Goal: Task Accomplishment & Management: Use online tool/utility

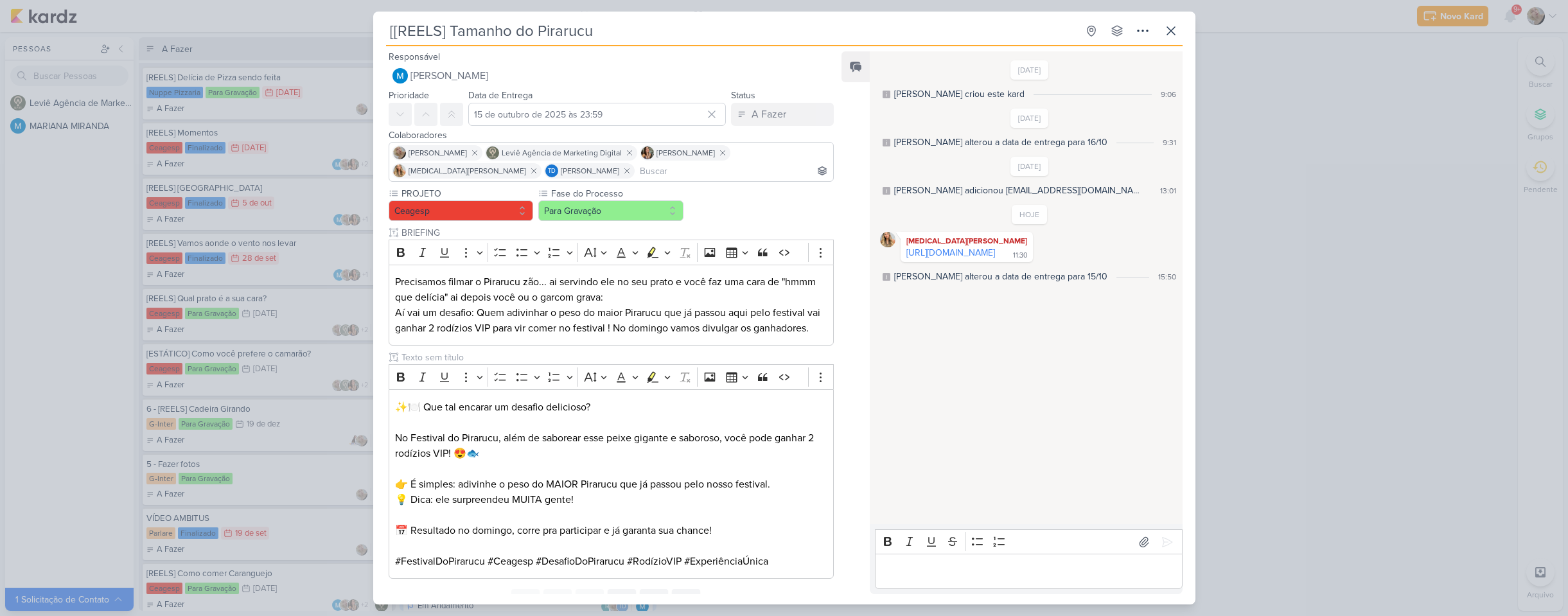
scroll to position [835, 0]
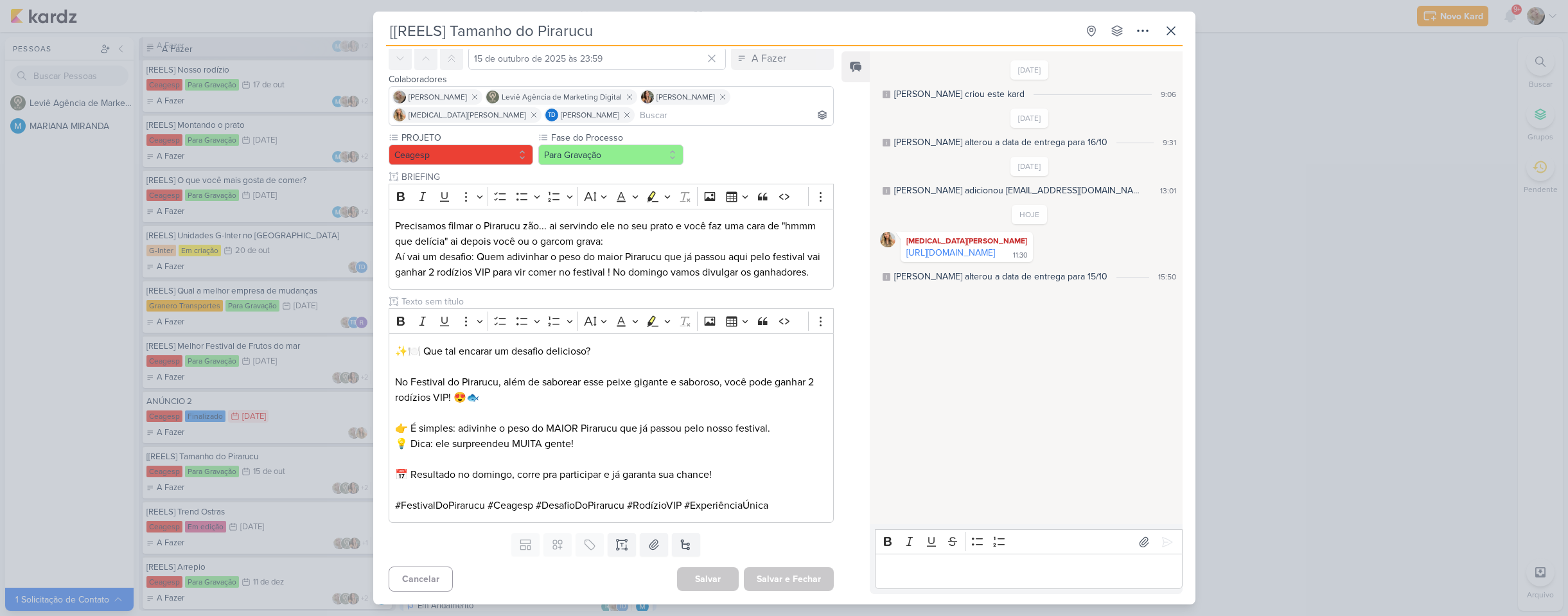
click at [53, 237] on div "[[REELS] Tamanho do Pirarucu Criado por MARIANA" at bounding box center [784, 308] width 1568 height 616
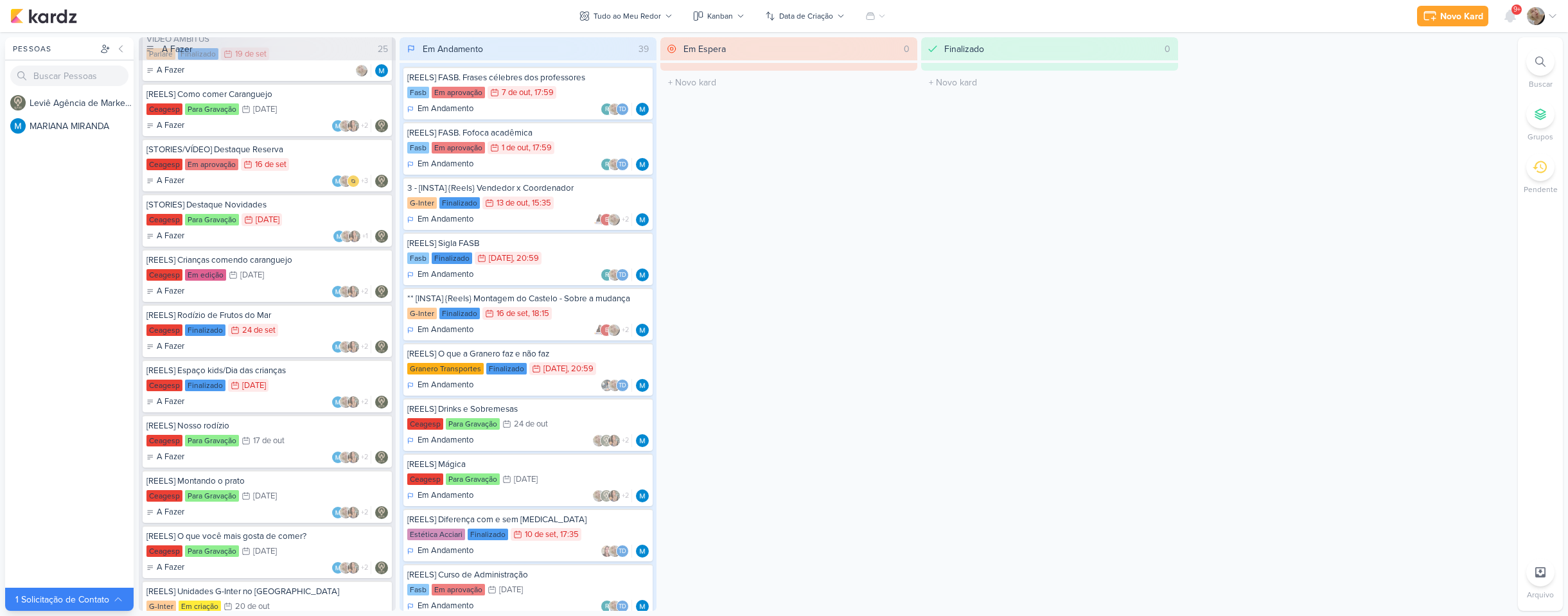
scroll to position [475, 0]
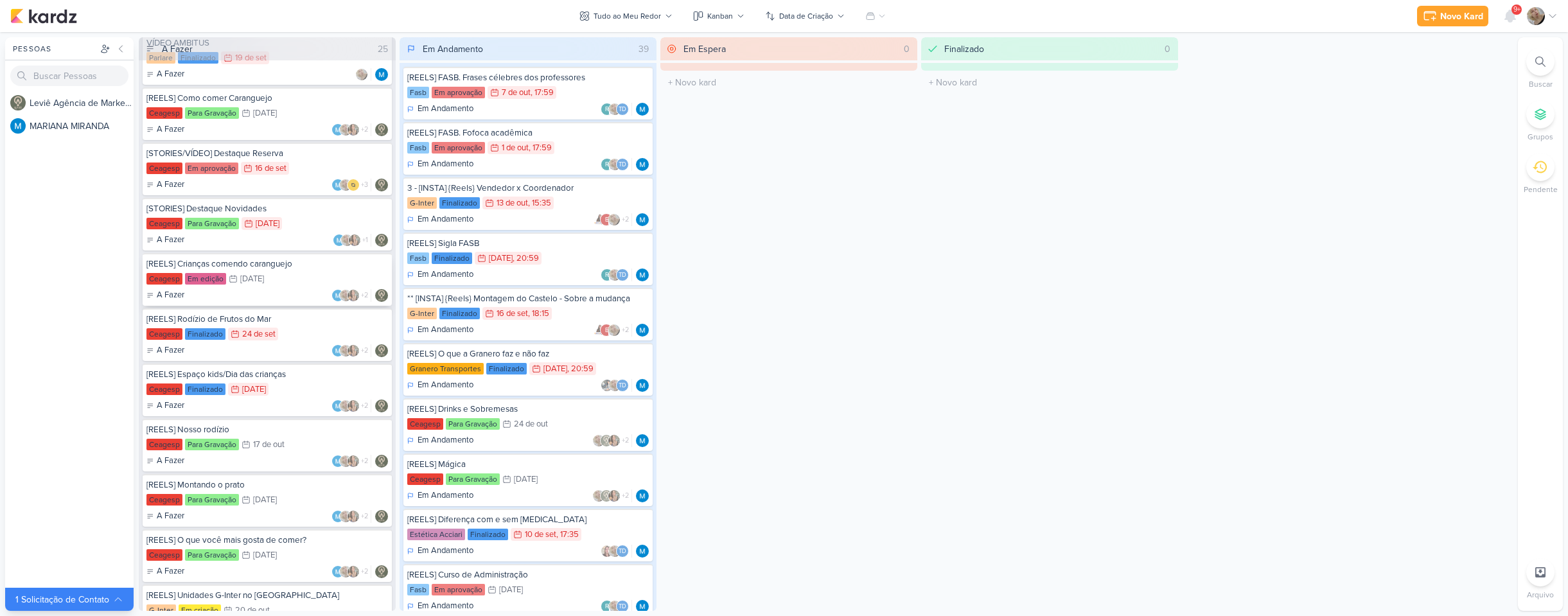
click at [264, 285] on div "16/10 [DATE]" at bounding box center [247, 279] width 36 height 13
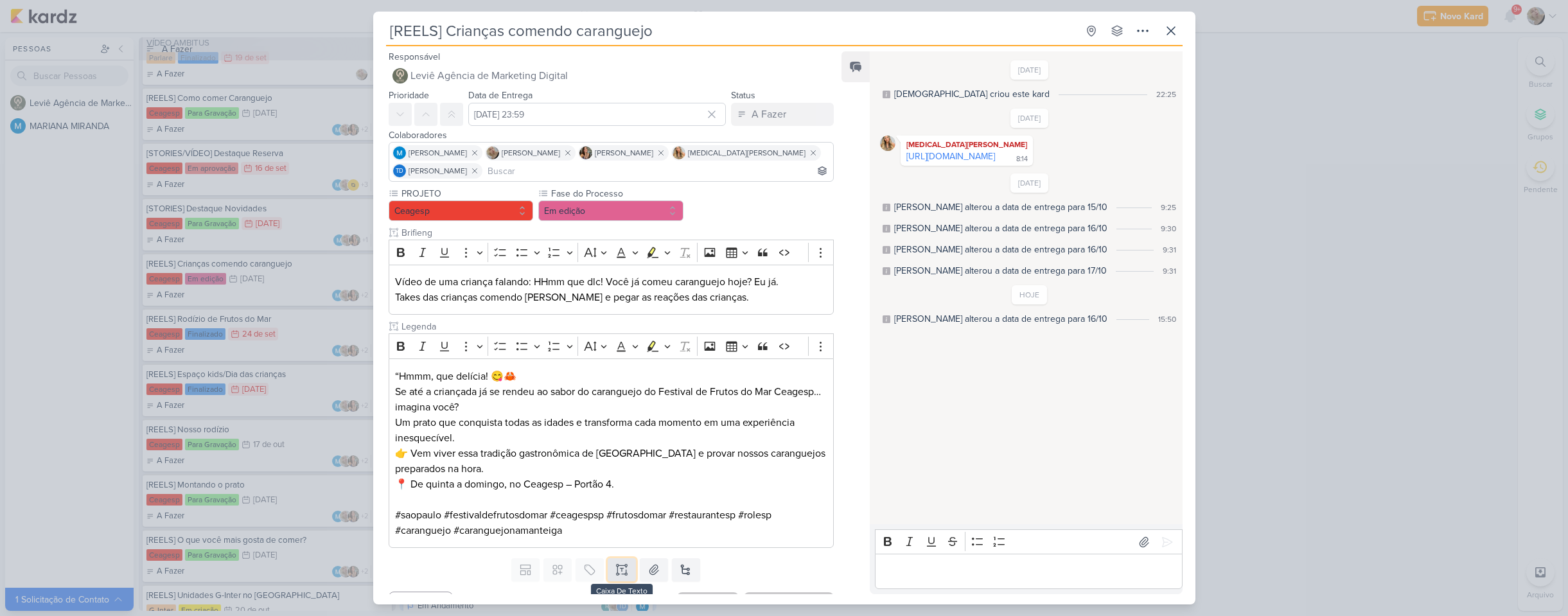
click at [620, 574] on icon at bounding box center [622, 570] width 13 height 13
click at [545, 559] on input "text" at bounding box center [610, 559] width 423 height 14
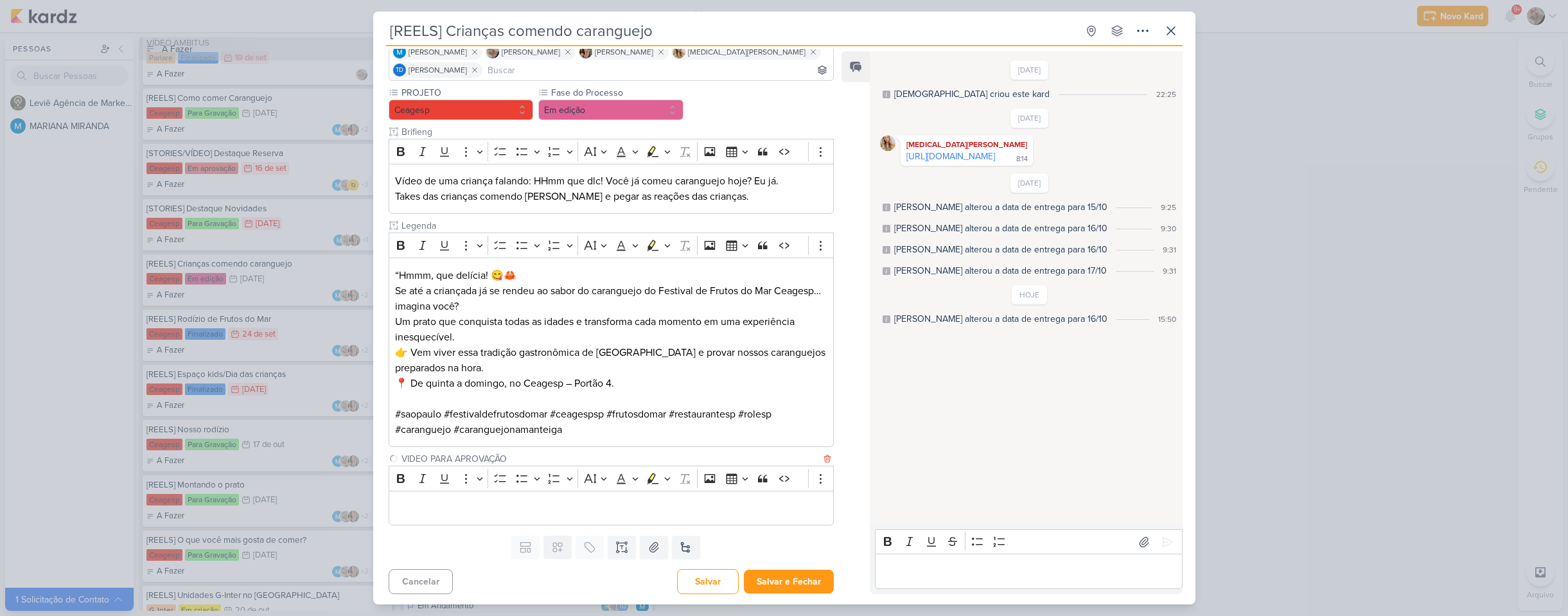
scroll to position [103, 0]
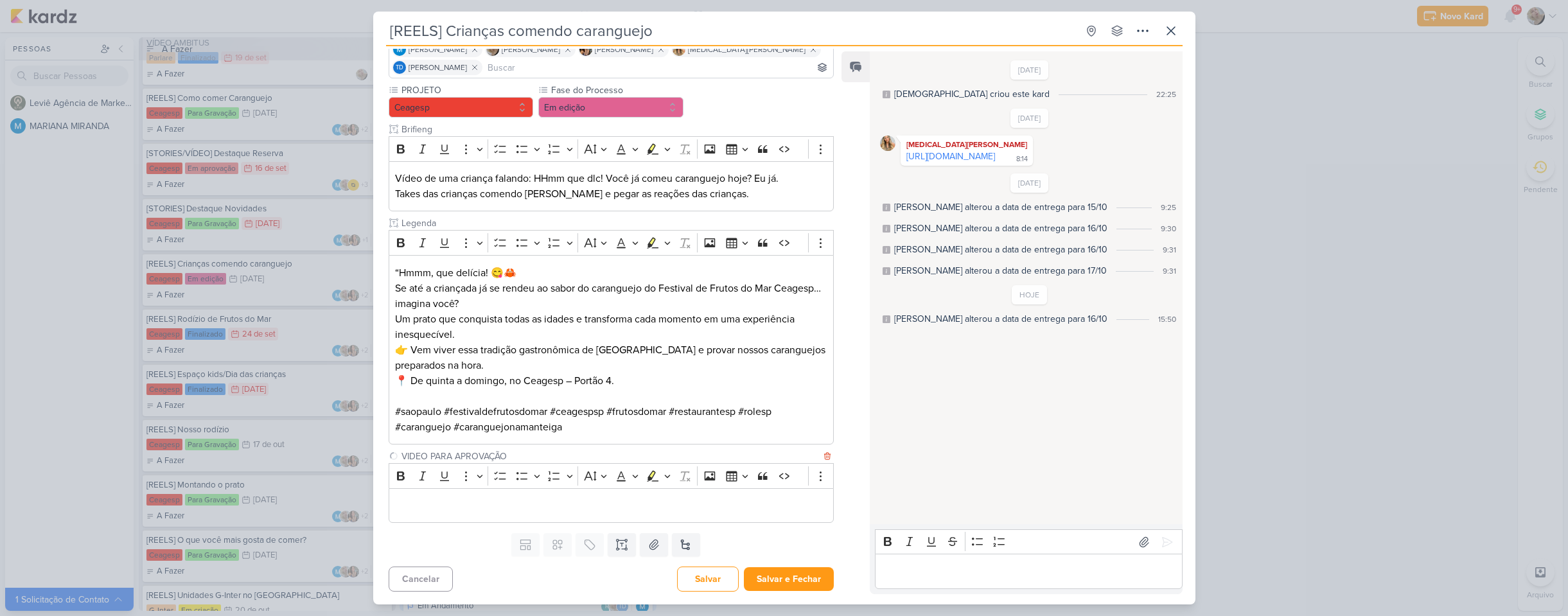
type input "VIDEO PARA APROVAÇÃO"
click at [551, 509] on p "Editor editing area: main" at bounding box center [611, 505] width 431 height 15
click at [778, 572] on button "Salvar e Fechar" at bounding box center [789, 579] width 90 height 24
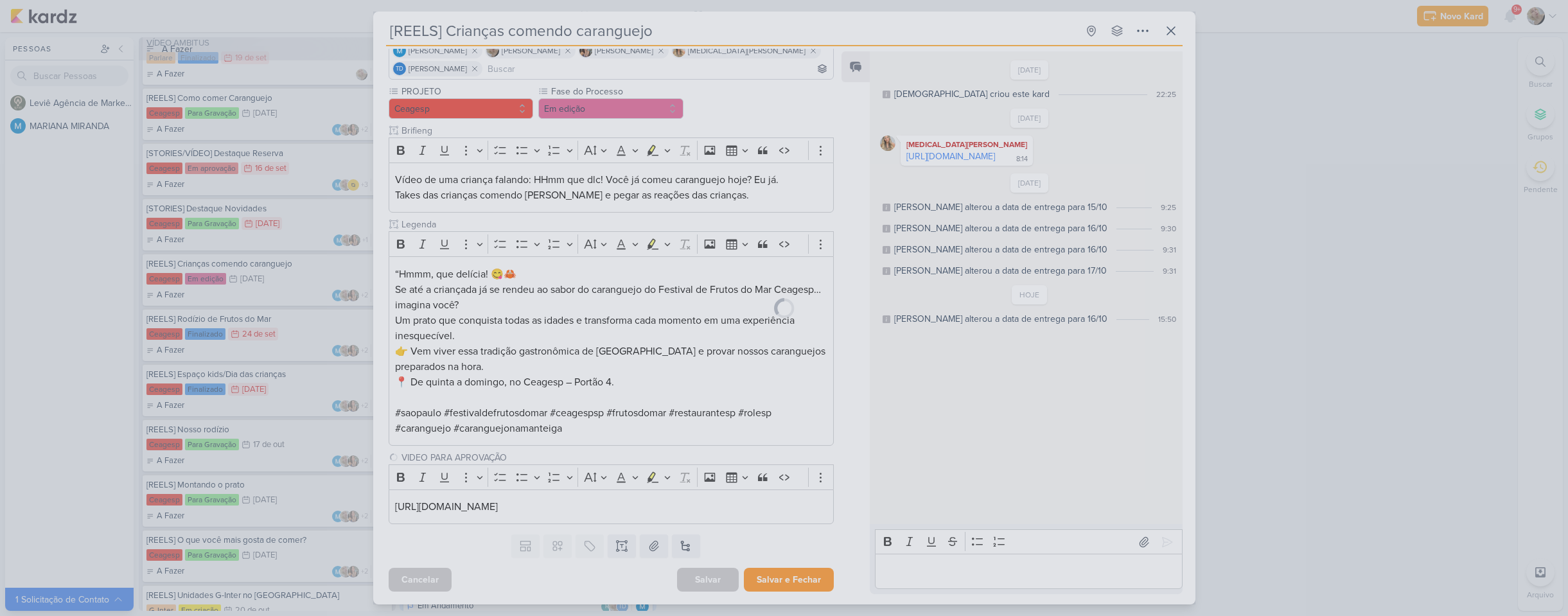
scroll to position [102, 0]
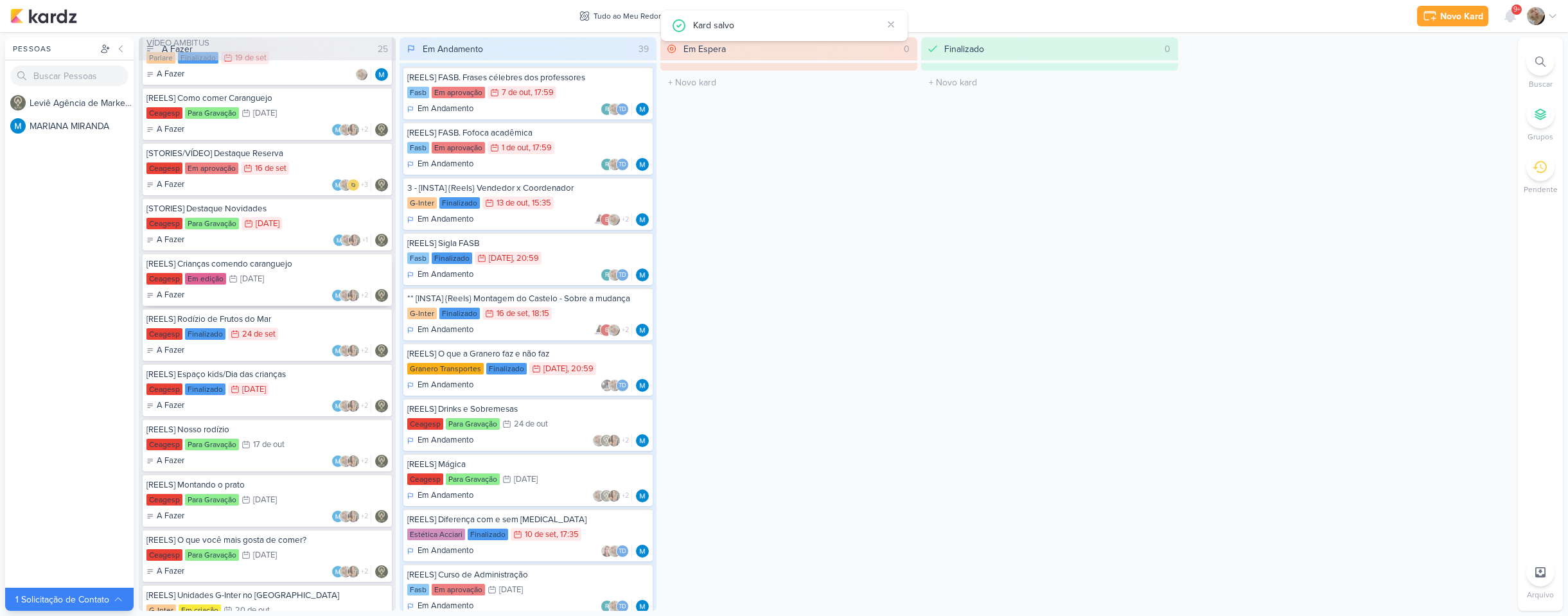
click at [288, 279] on div "Ceagesp Em edição 16/10 [DATE]" at bounding box center [267, 279] width 241 height 14
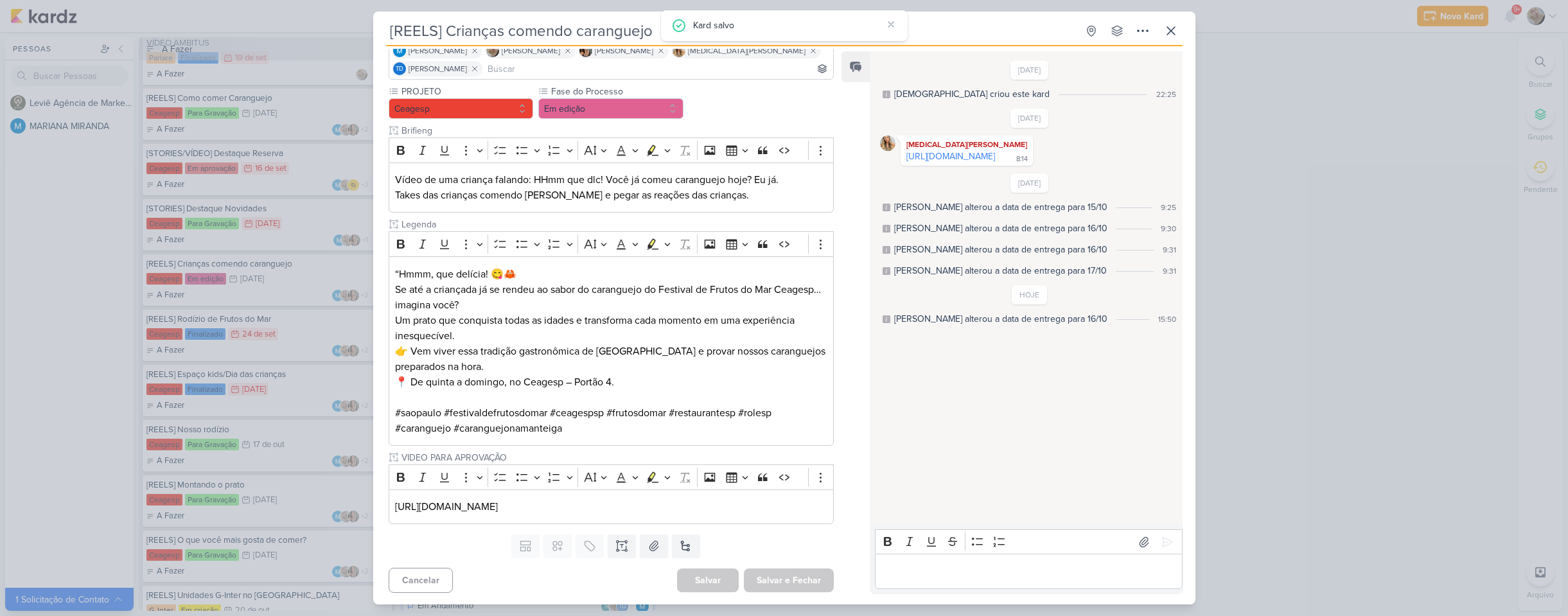
click at [1014, 574] on p "Editor editing area: main" at bounding box center [1029, 571] width 293 height 15
click at [1162, 544] on icon at bounding box center [1167, 542] width 10 height 10
drag, startPoint x: 725, startPoint y: 506, endPoint x: 354, endPoint y: 491, distance: 371.3
click at [354, 491] on div "[REELS] Crianças comendo caranguejo Criado por [DEMOGRAPHIC_DATA]" at bounding box center [784, 308] width 1568 height 616
copy p "[URL][DOMAIN_NAME]"
